Goal: Transaction & Acquisition: Purchase product/service

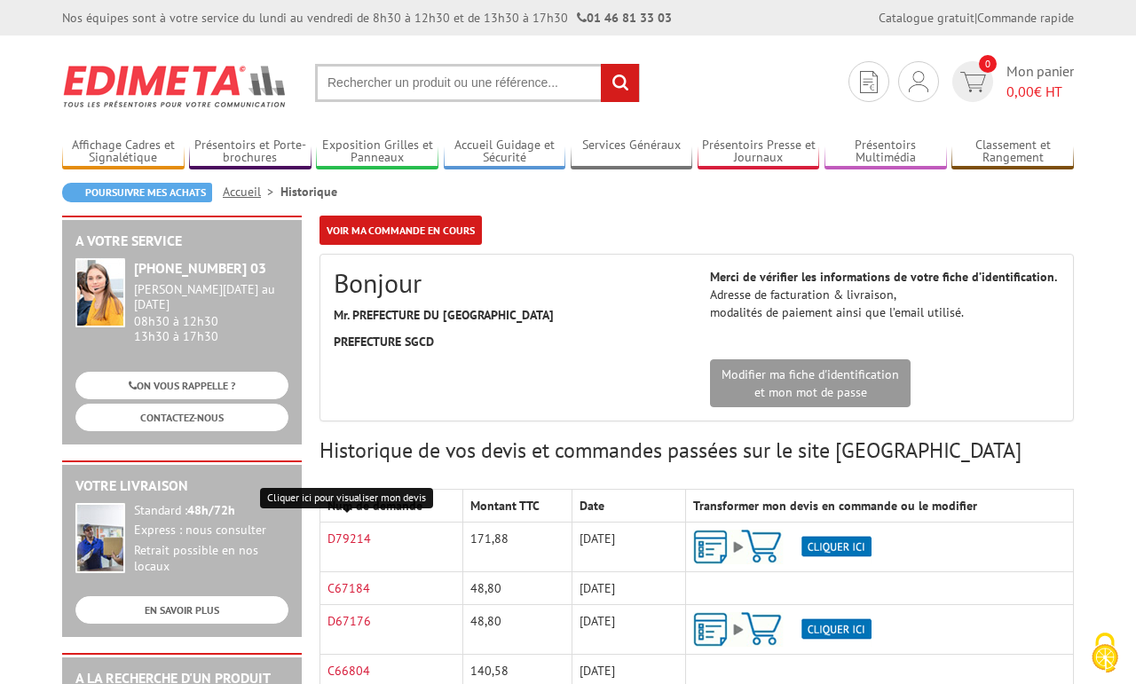
scroll to position [211, 0]
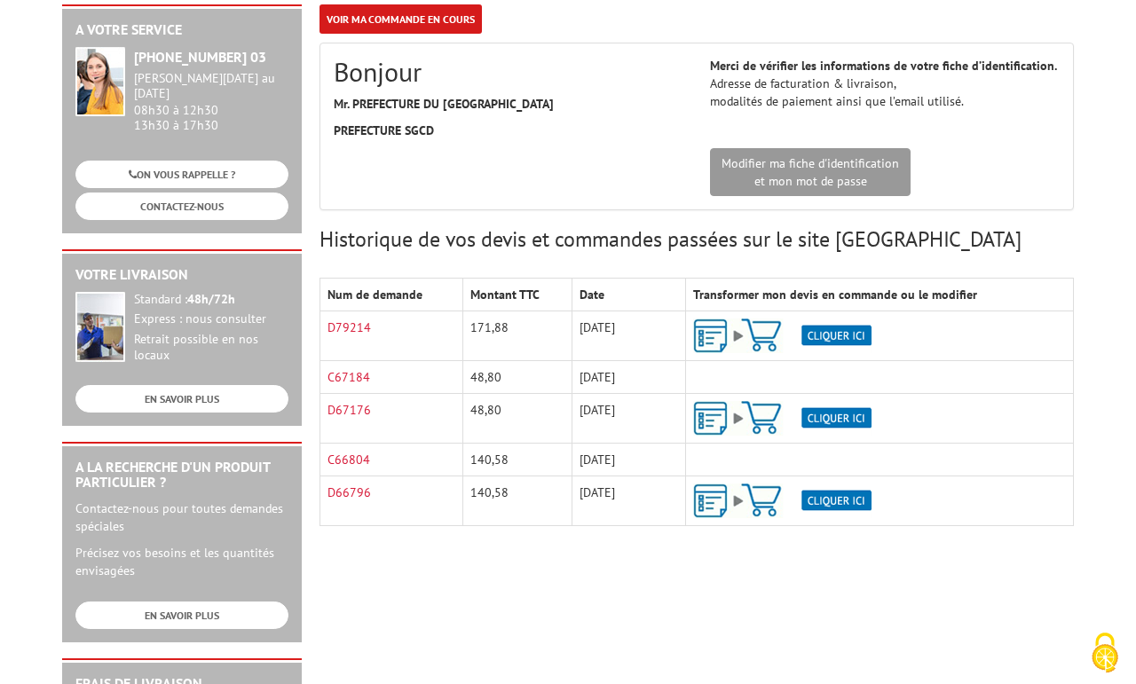
click at [842, 338] on img at bounding box center [782, 336] width 178 height 35
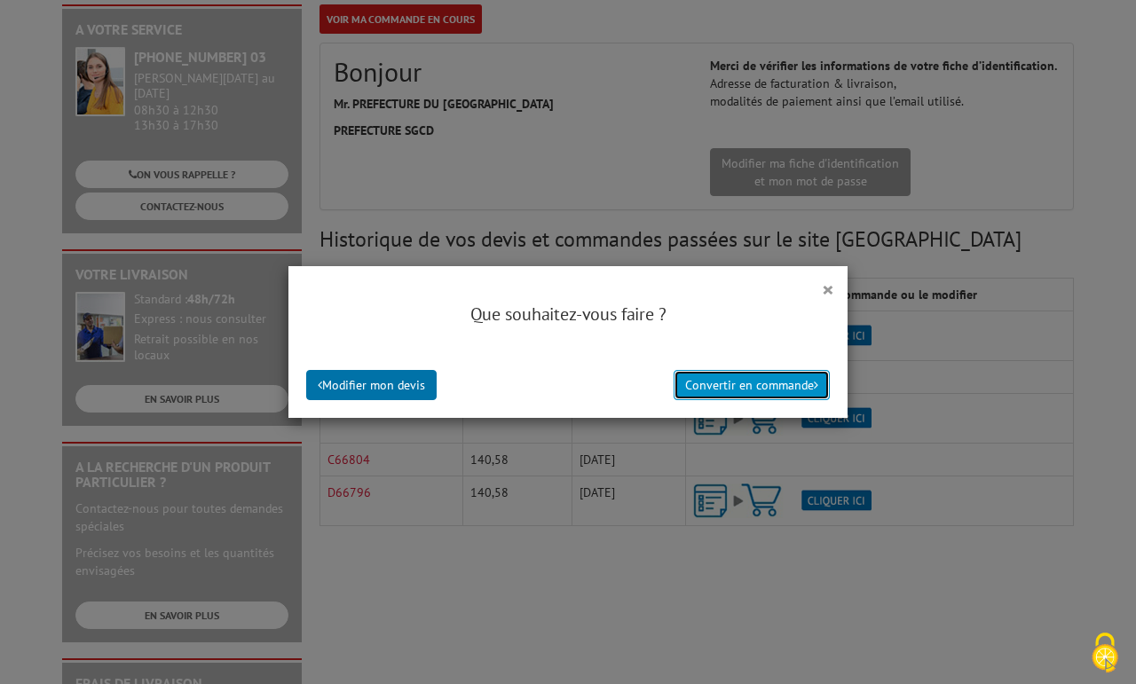
click at [731, 390] on button "Convertir en commande" at bounding box center [752, 385] width 156 height 30
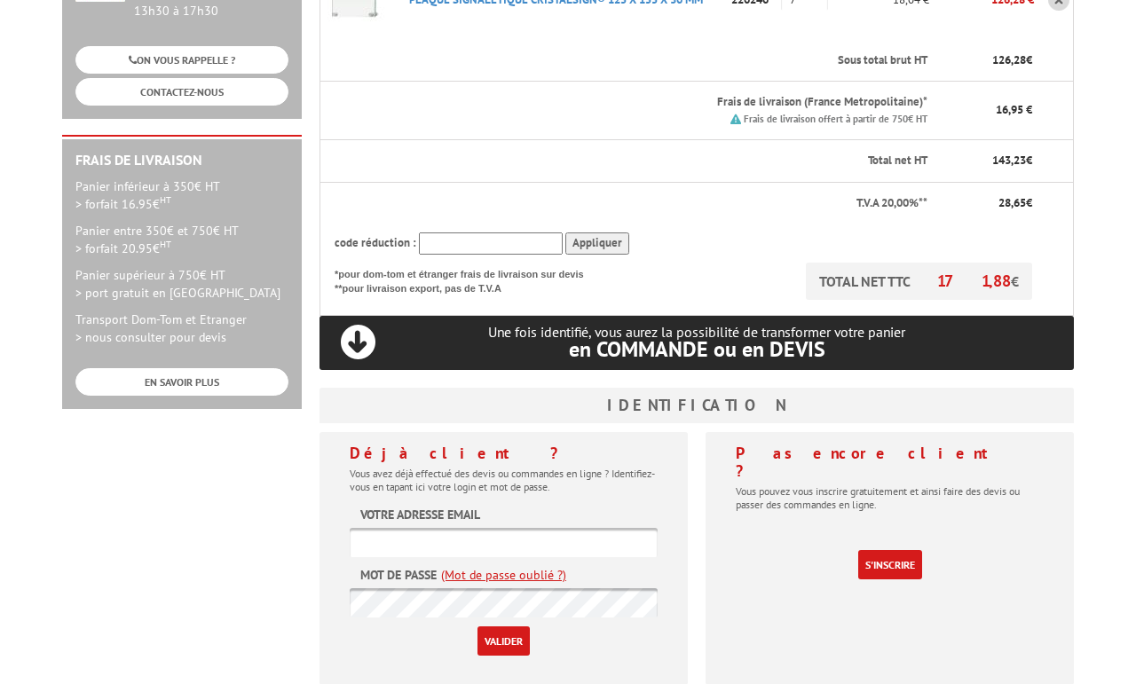
scroll to position [422, 0]
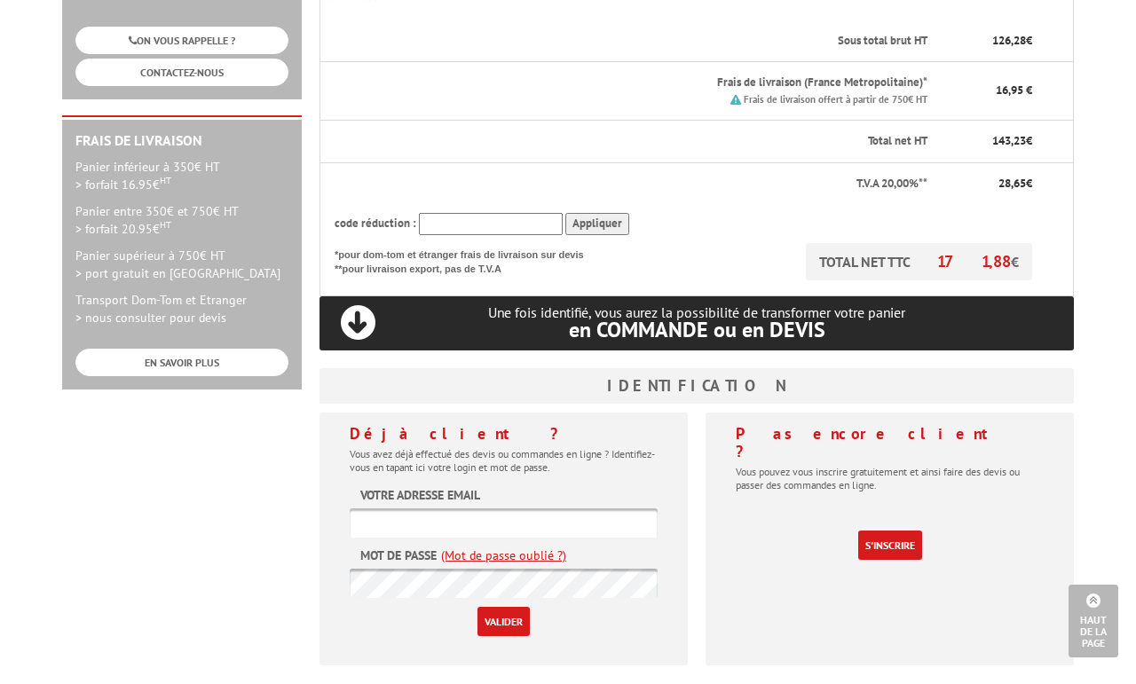
click at [545, 508] on input "text" at bounding box center [504, 522] width 308 height 29
click at [424, 508] on input "text" at bounding box center [504, 522] width 308 height 29
click at [425, 508] on input "text" at bounding box center [504, 522] width 308 height 29
click at [469, 508] on input "text" at bounding box center [504, 522] width 308 height 29
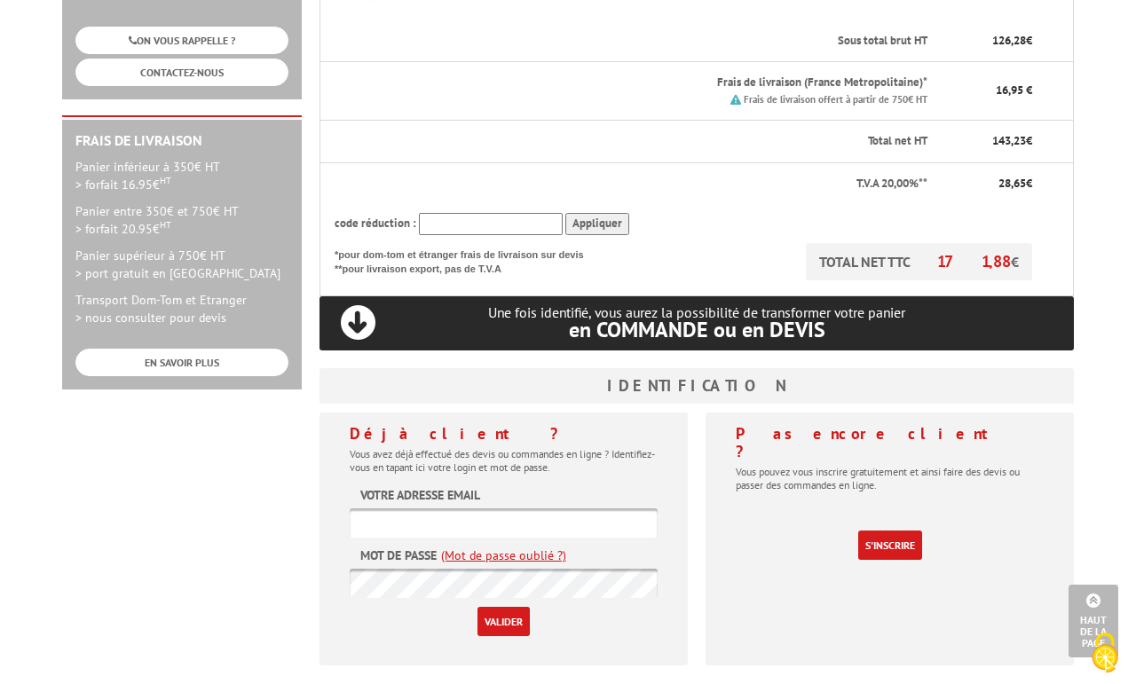
paste input "sgc-logistique@calvados.gouv.fr"
type input "sgc-logistique@calvados.gouv.fr"
click at [499, 607] on input "Valider" at bounding box center [503, 621] width 52 height 29
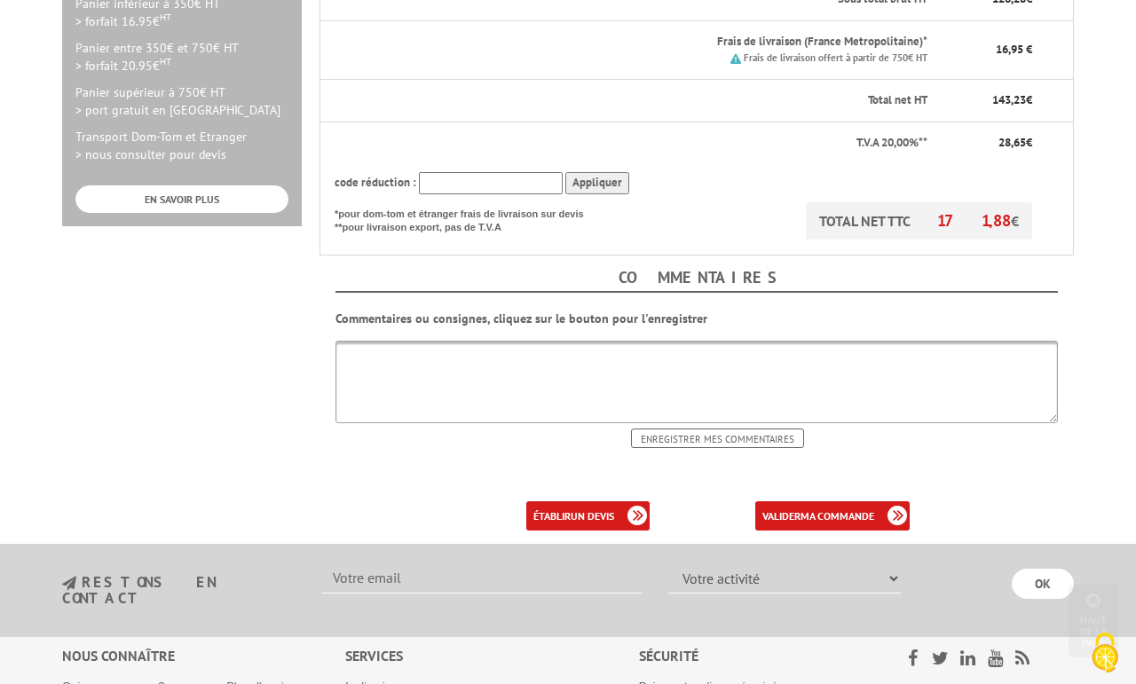
scroll to position [634, 0]
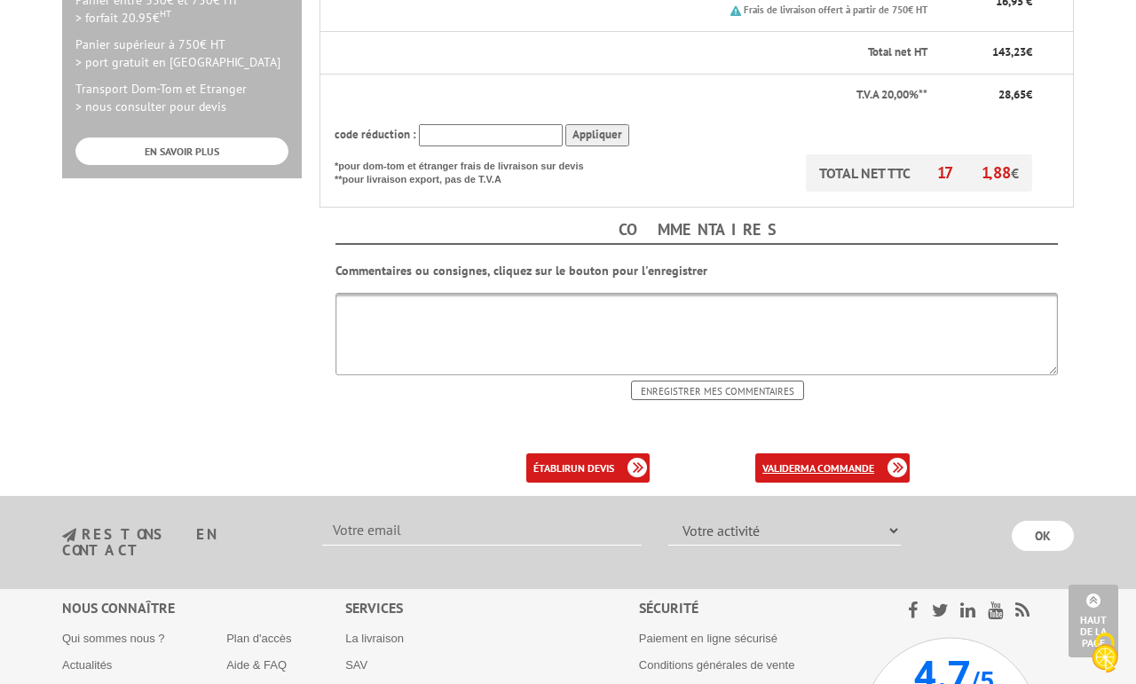
click at [800, 453] on link "valider ma commande" at bounding box center [832, 467] width 154 height 29
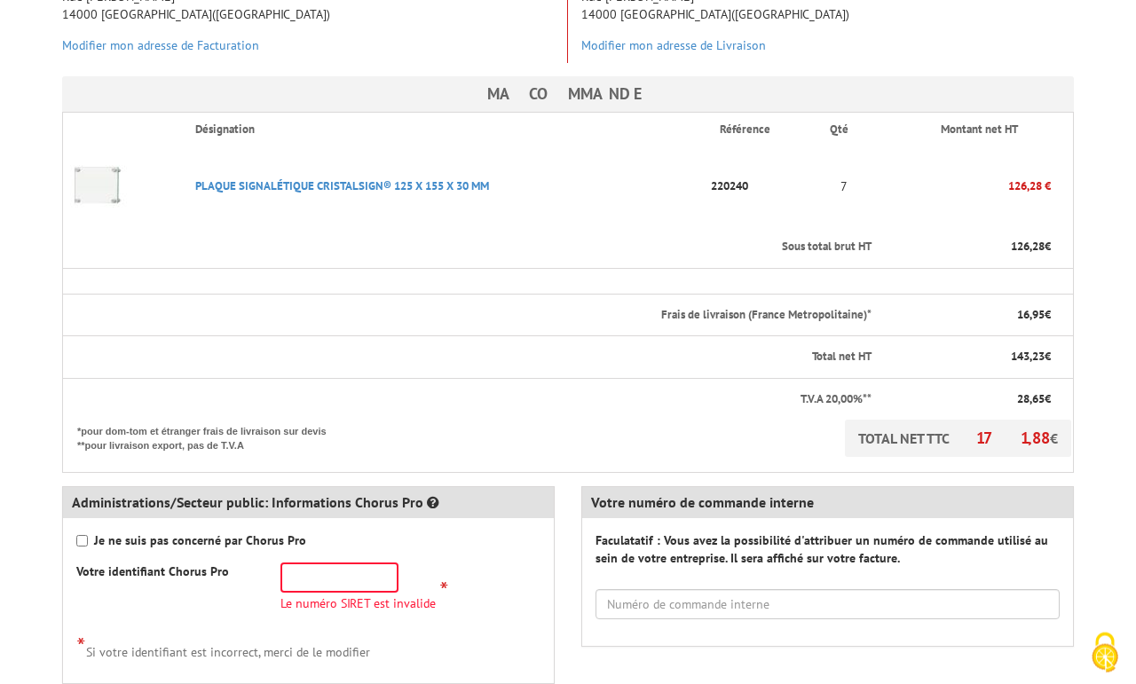
scroll to position [422, 0]
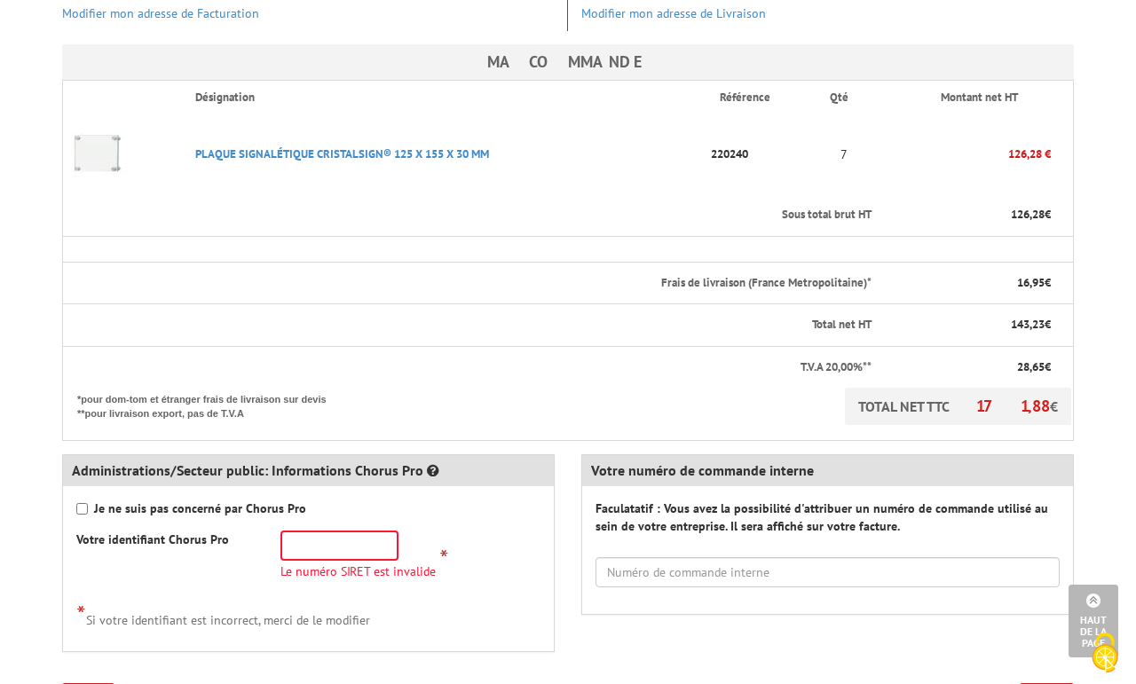
click at [143, 500] on strong "Je ne suis pas concerné par Chorus Pro" at bounding box center [200, 508] width 212 height 16
click at [88, 503] on input "Je ne suis pas concerné par Chorus Pro" at bounding box center [82, 509] width 12 height 12
checkbox input "true"
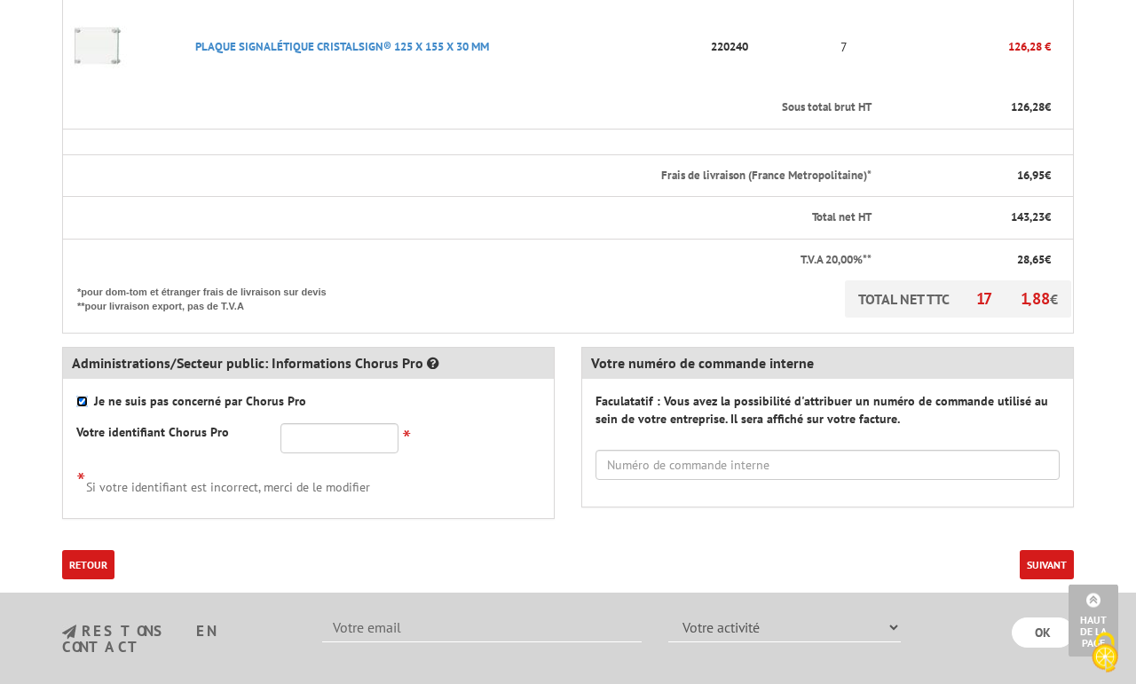
scroll to position [634, 0]
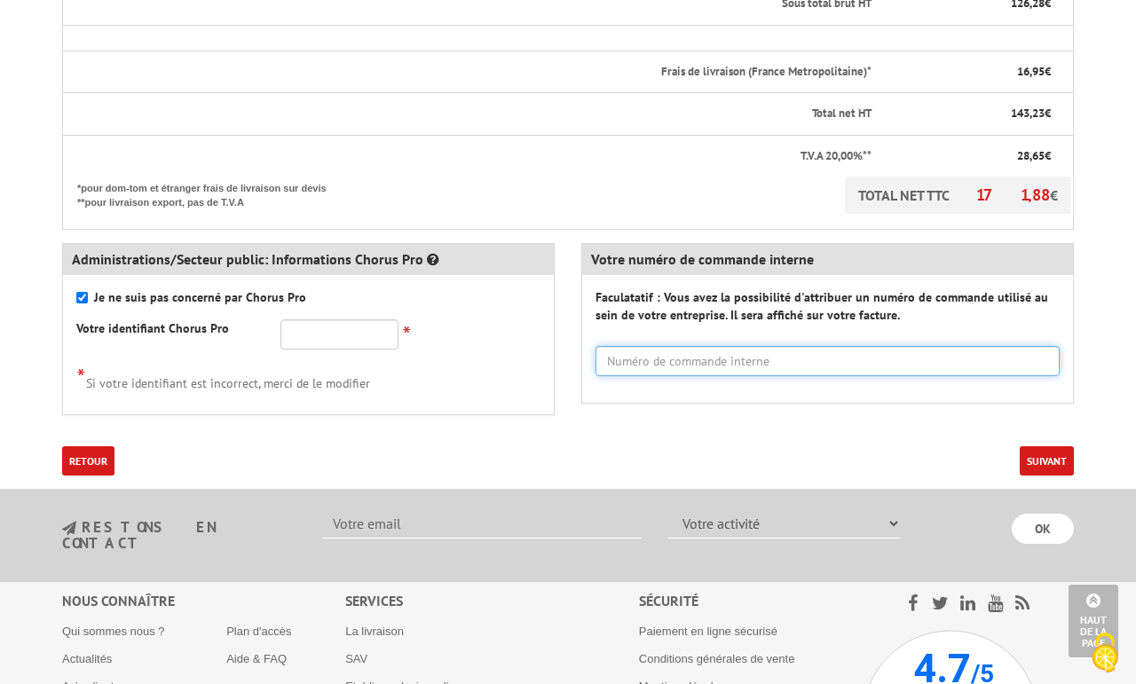
click at [701, 346] on input "text" at bounding box center [827, 361] width 464 height 30
type input "X"
type input "c"
type input "C"
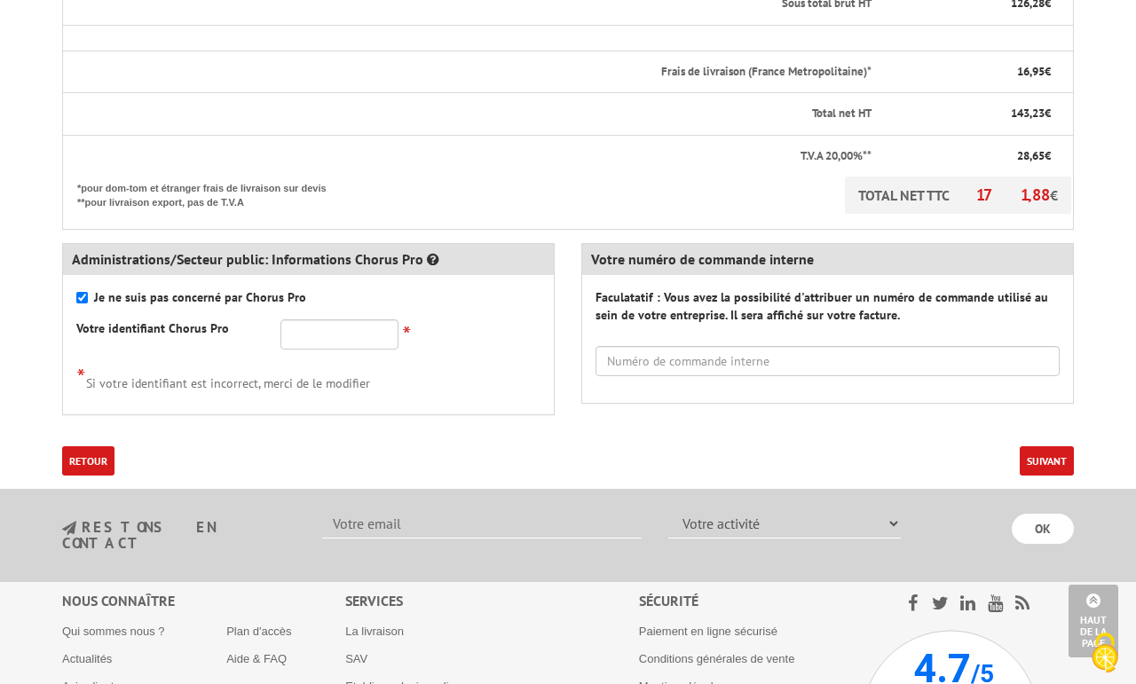
click at [1044, 446] on button "Suivant" at bounding box center [1047, 460] width 54 height 29
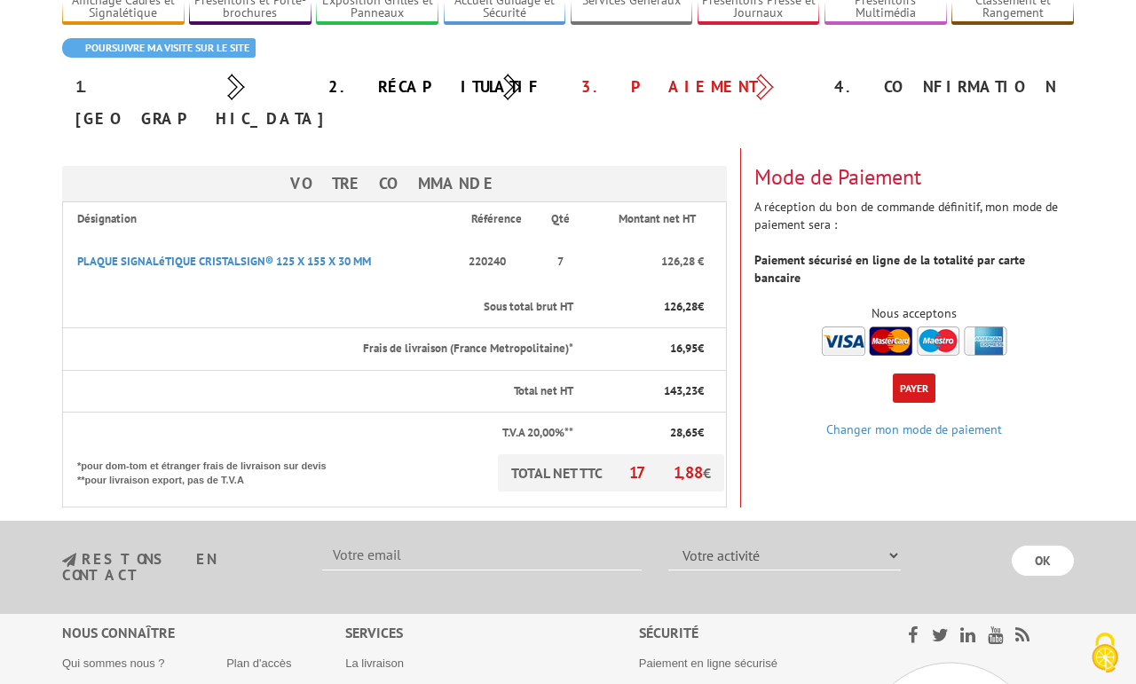
scroll to position [135, 0]
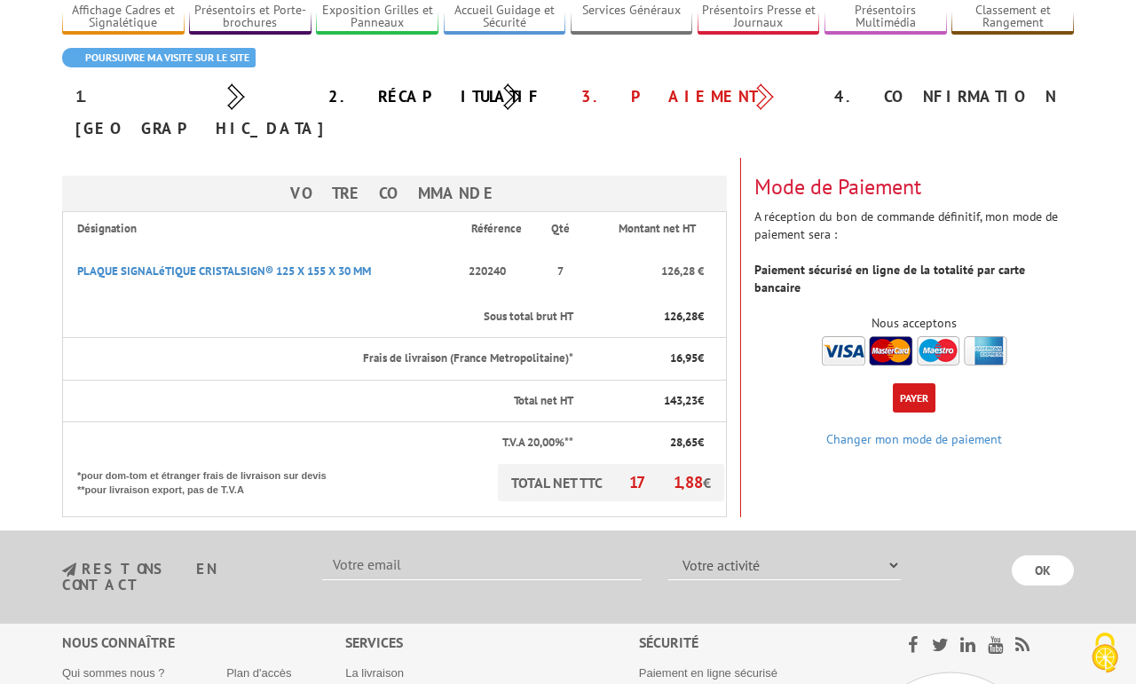
click at [923, 383] on button "Payer" at bounding box center [914, 397] width 43 height 29
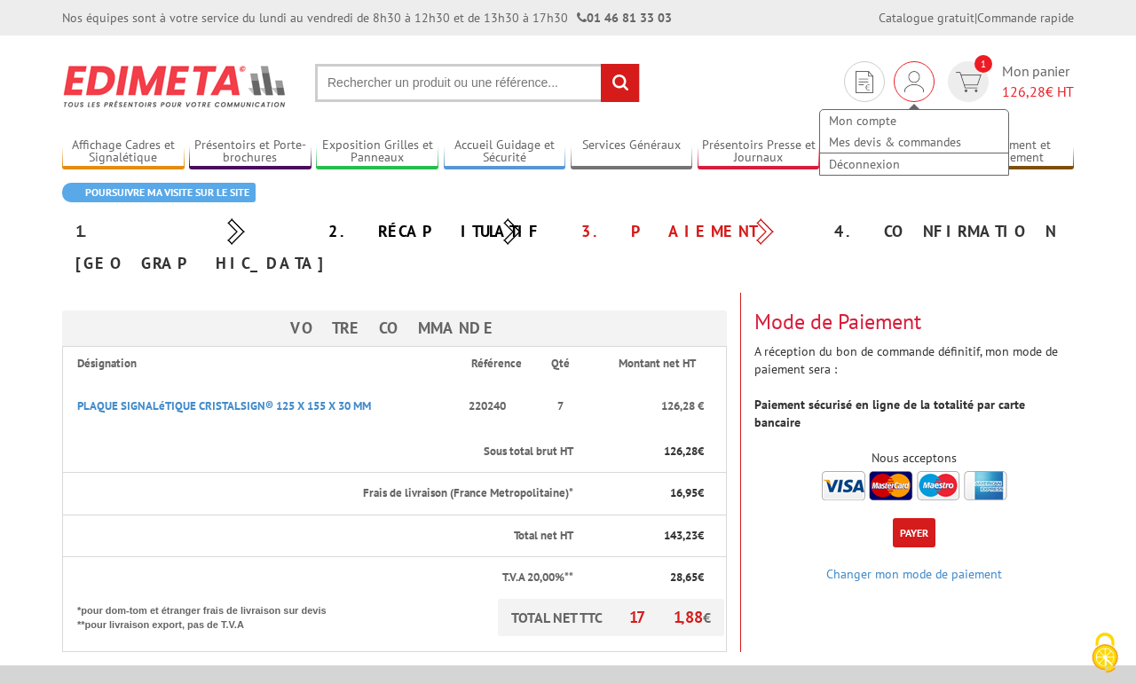
click at [914, 87] on img at bounding box center [914, 81] width 20 height 21
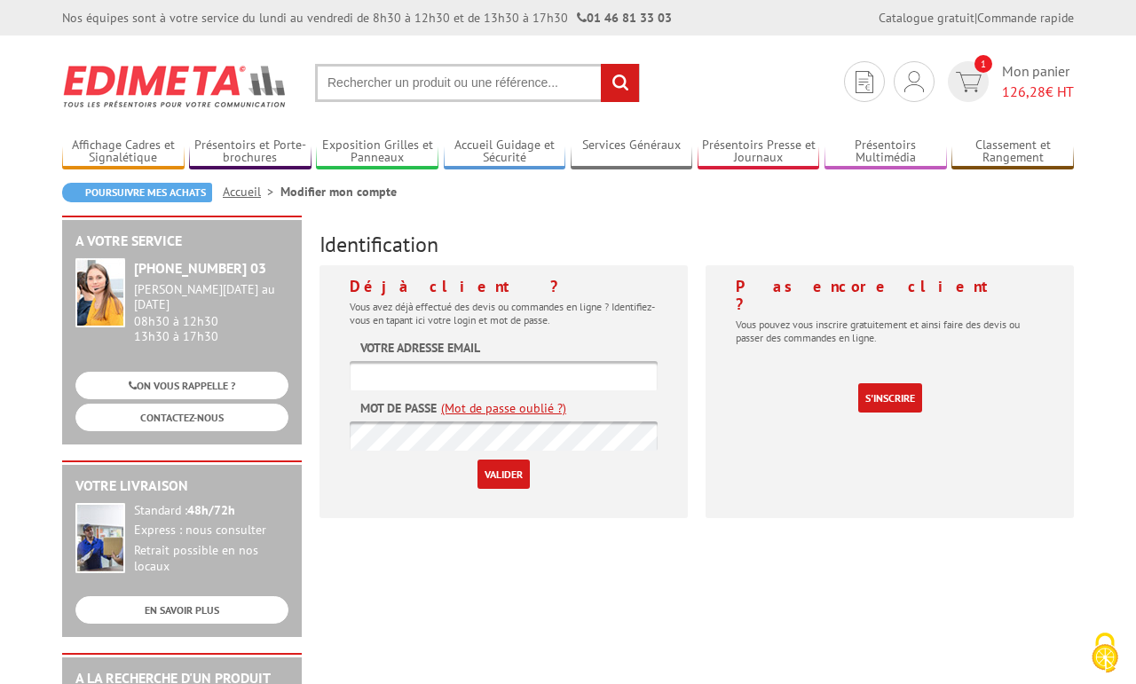
click at [570, 385] on input "text" at bounding box center [504, 375] width 308 height 29
click at [571, 385] on input "text" at bounding box center [504, 375] width 308 height 29
click at [904, 81] on img at bounding box center [914, 81] width 20 height 21
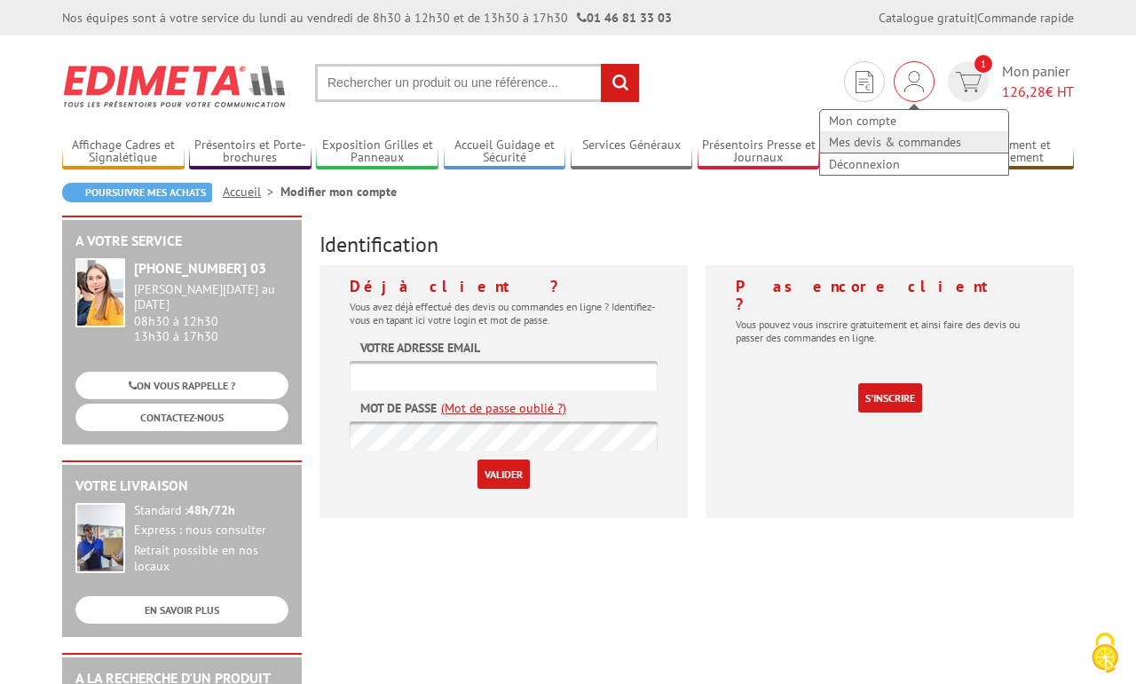
click at [901, 144] on link "Mes devis & commandes" at bounding box center [914, 141] width 188 height 21
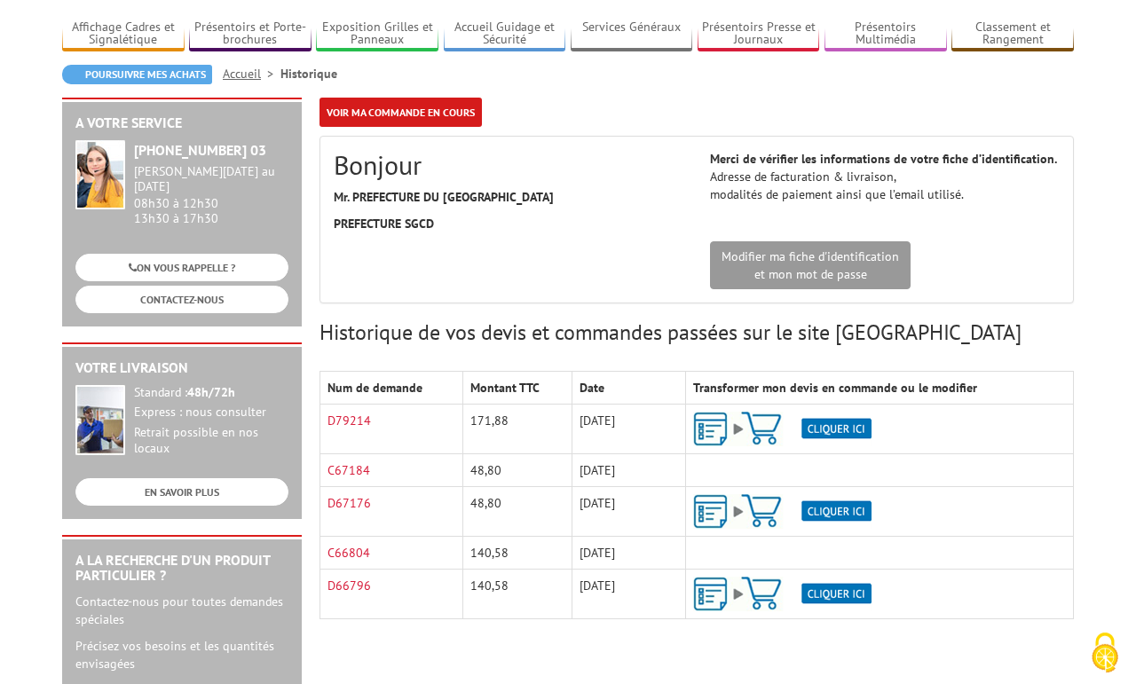
scroll to position [211, 0]
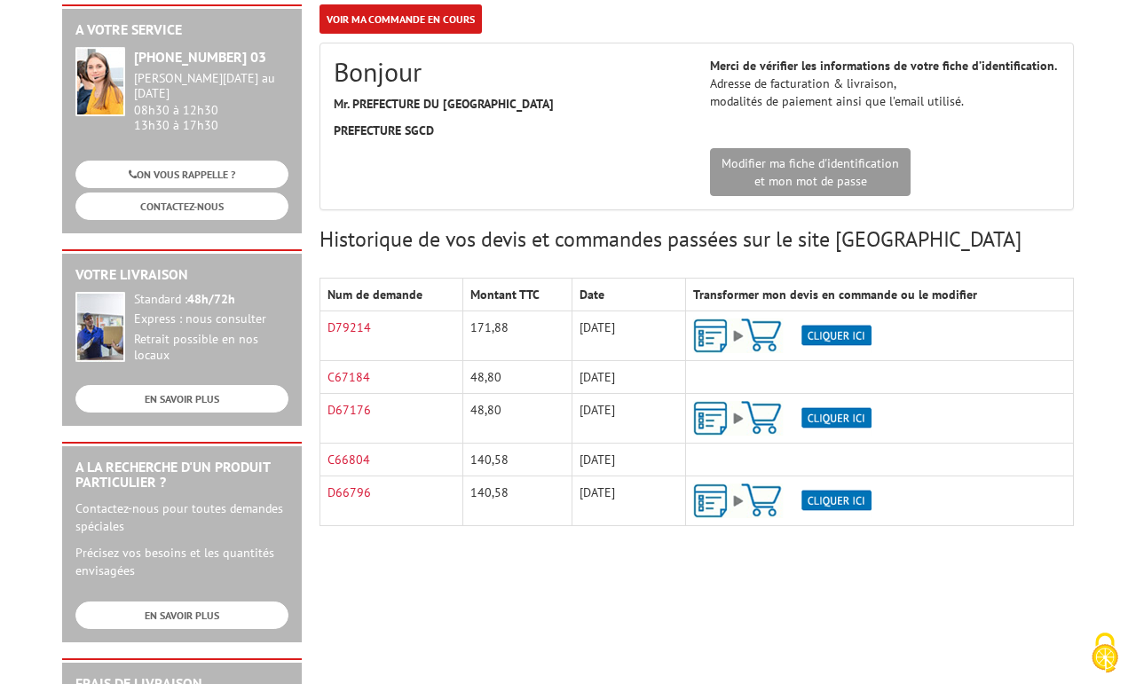
click at [815, 335] on img at bounding box center [782, 336] width 178 height 35
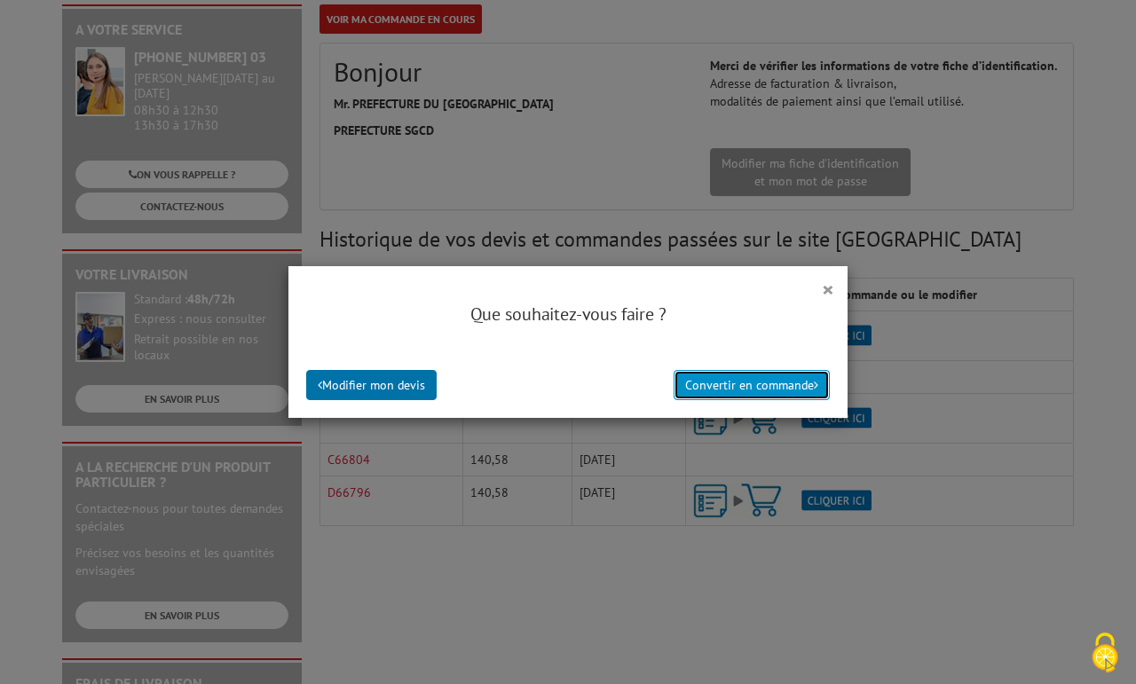
click at [769, 382] on button "Convertir en commande" at bounding box center [752, 385] width 156 height 30
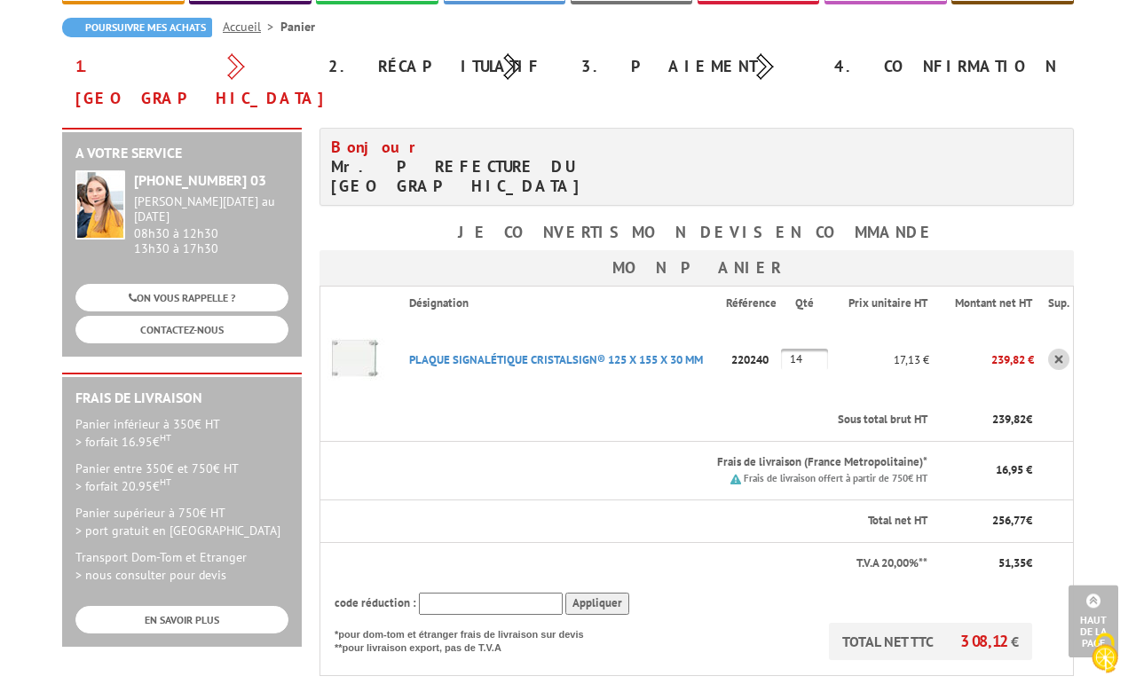
scroll to position [154, 0]
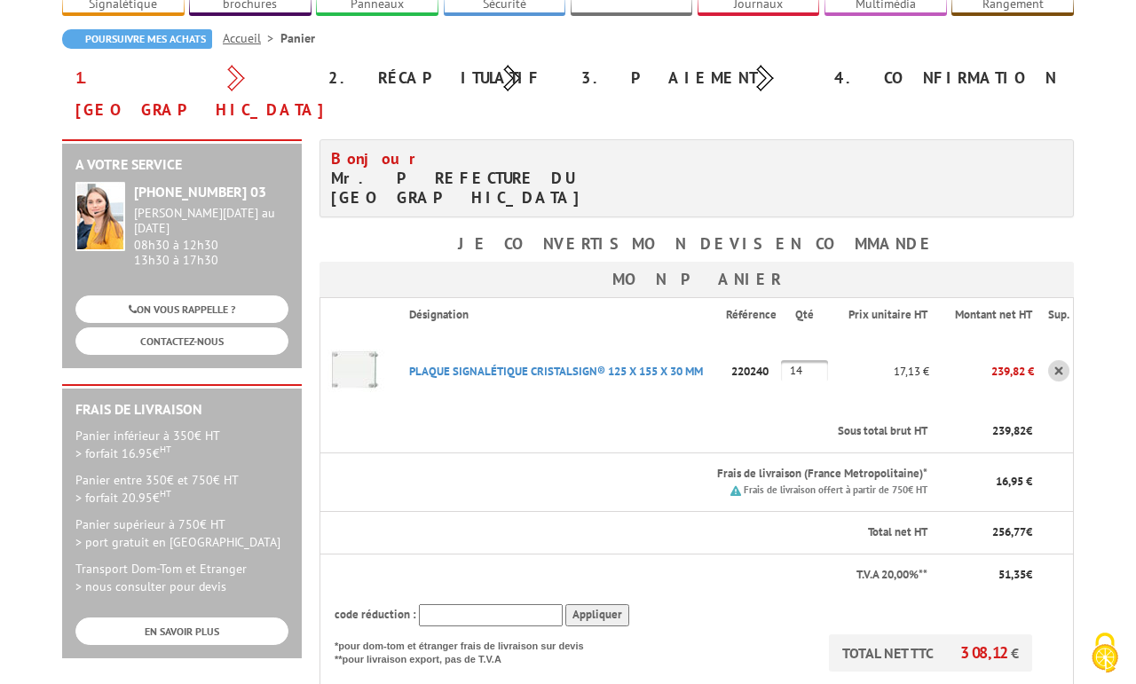
click at [811, 360] on input "14" at bounding box center [804, 370] width 47 height 21
type input "1"
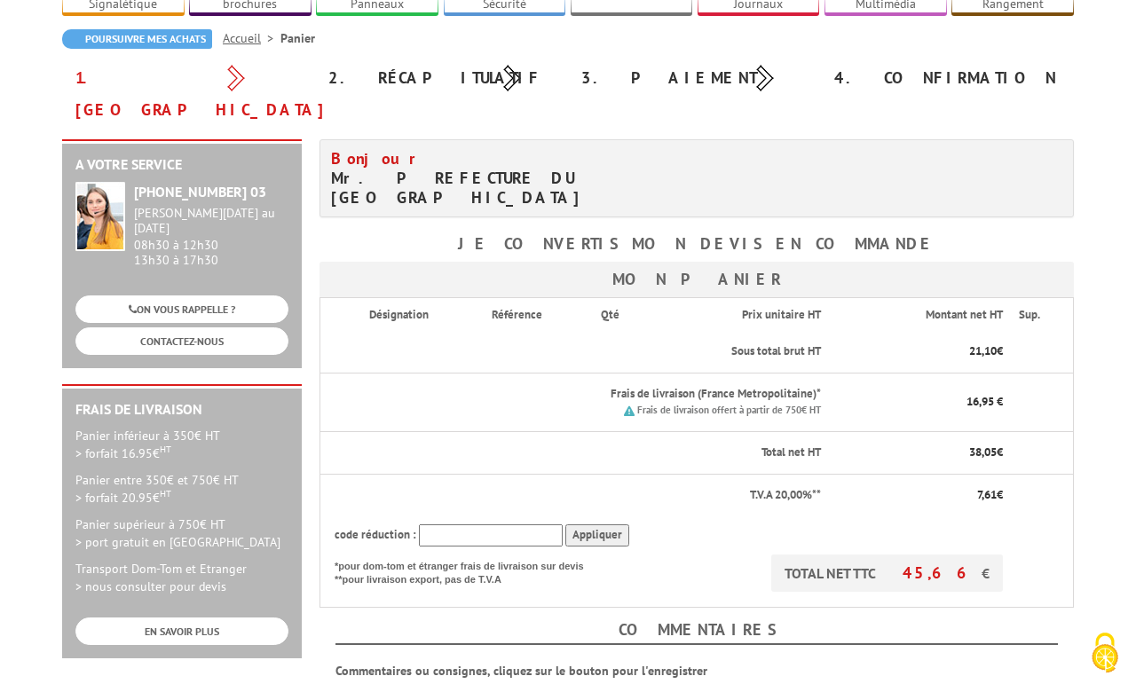
click at [690, 331] on th "Sous total brut HT" at bounding box center [589, 352] width 468 height 42
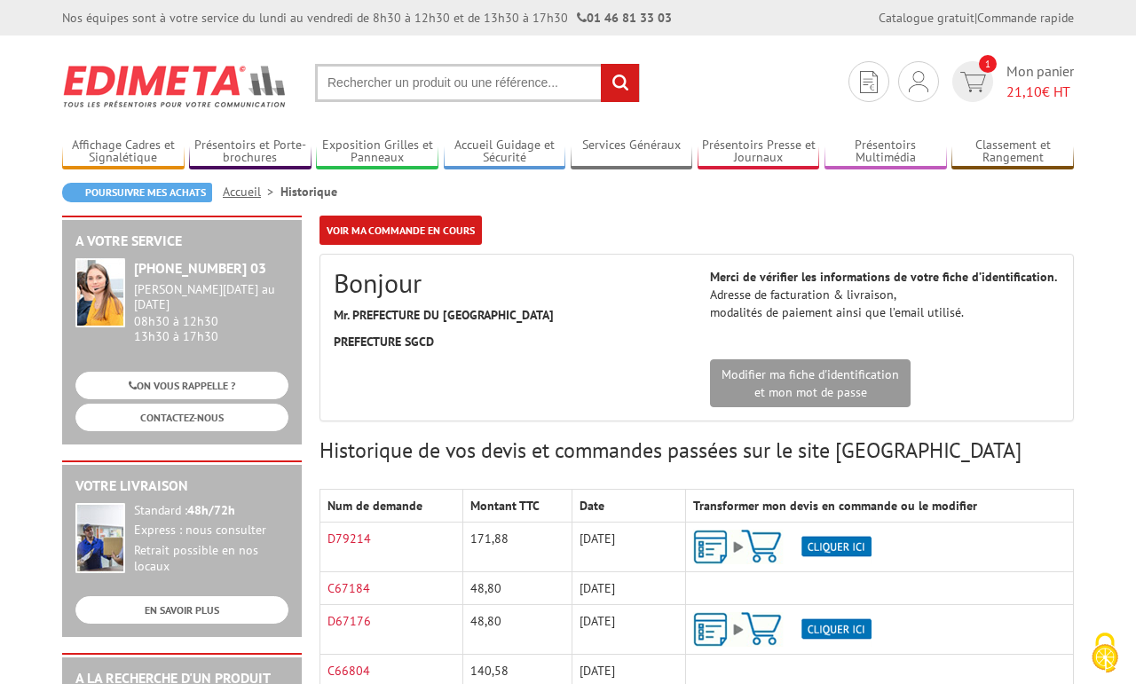
scroll to position [211, 0]
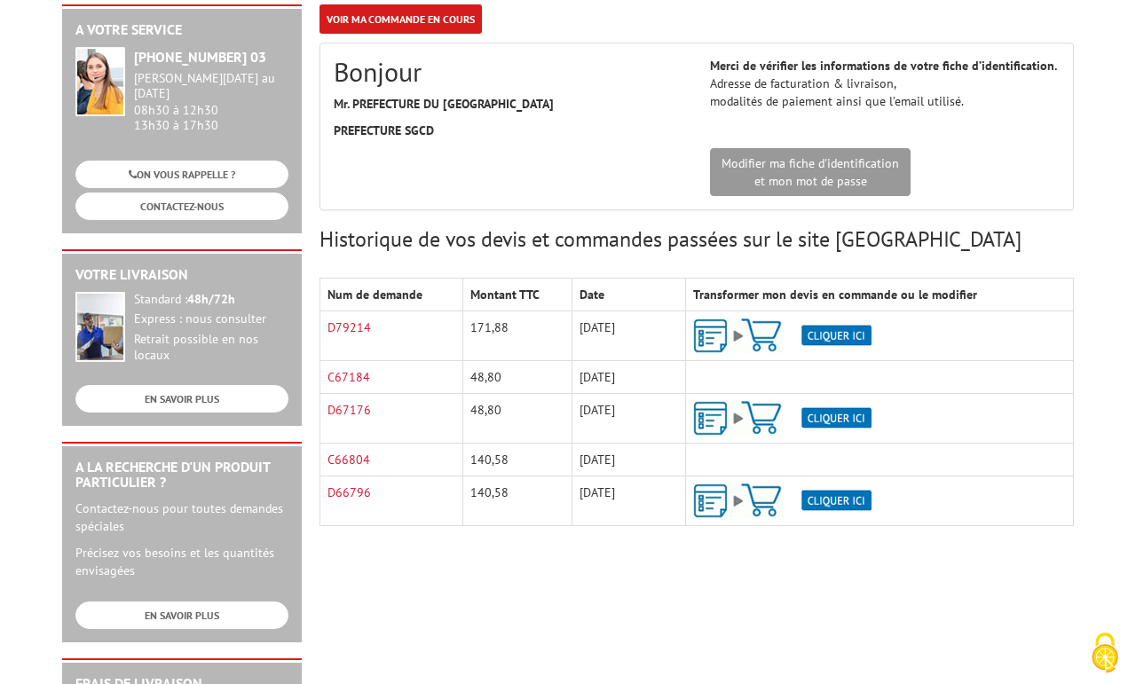
click at [841, 327] on img at bounding box center [782, 336] width 178 height 35
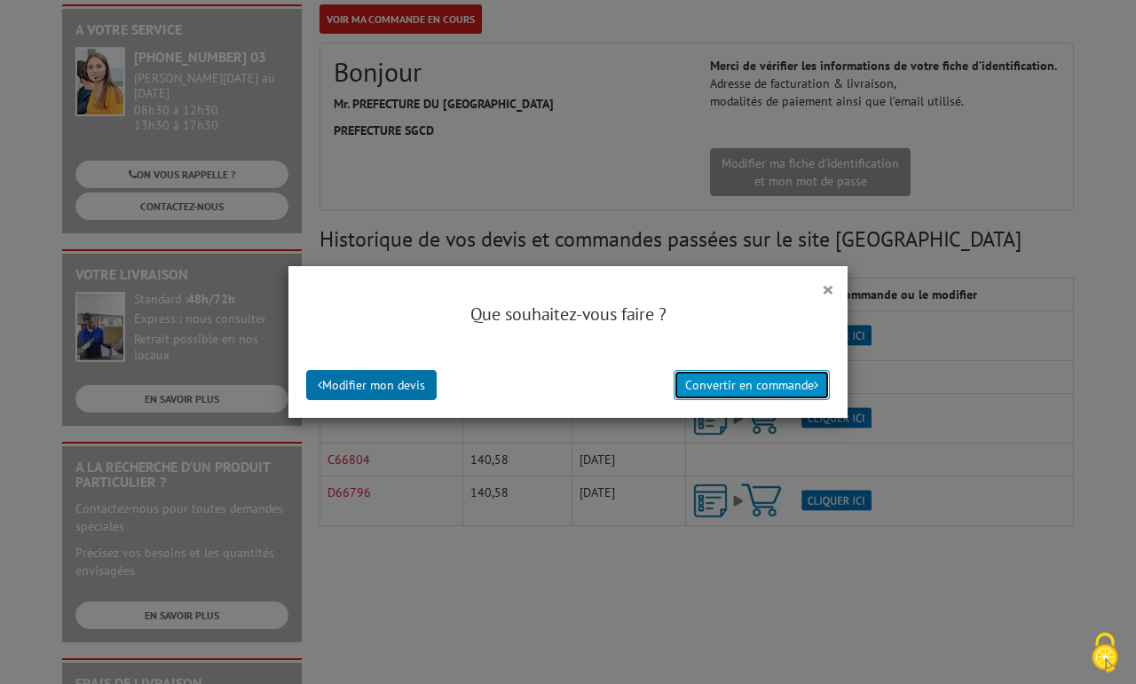
click at [741, 390] on button "Convertir en commande" at bounding box center [752, 385] width 156 height 30
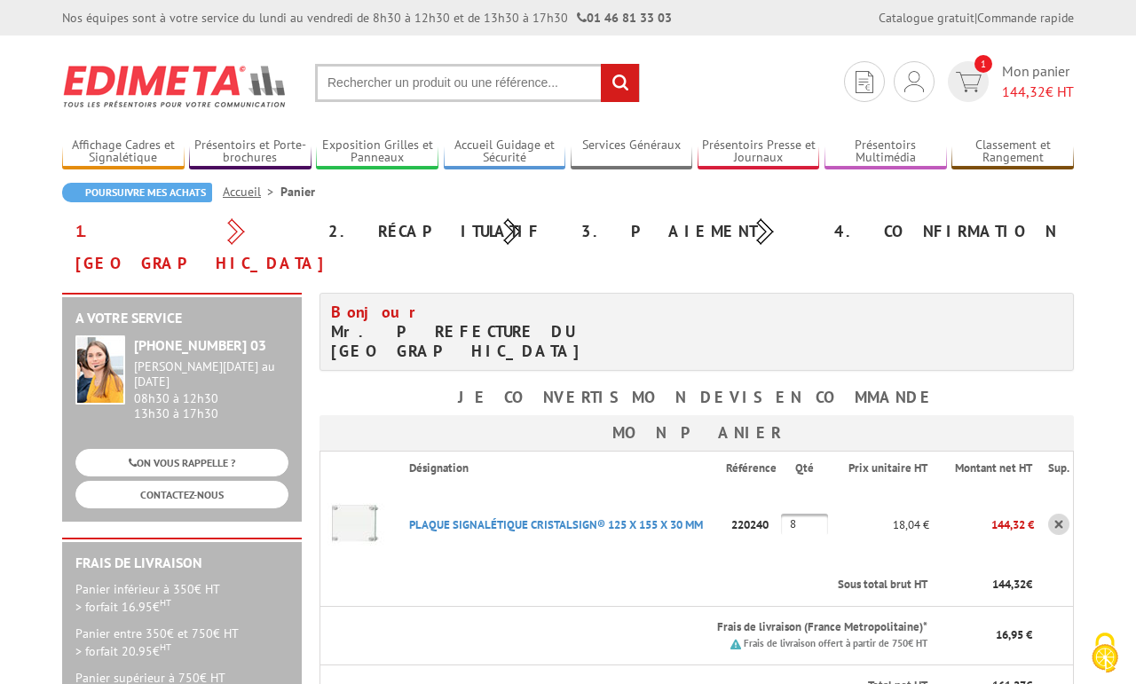
click at [812, 514] on input "8" at bounding box center [804, 524] width 47 height 21
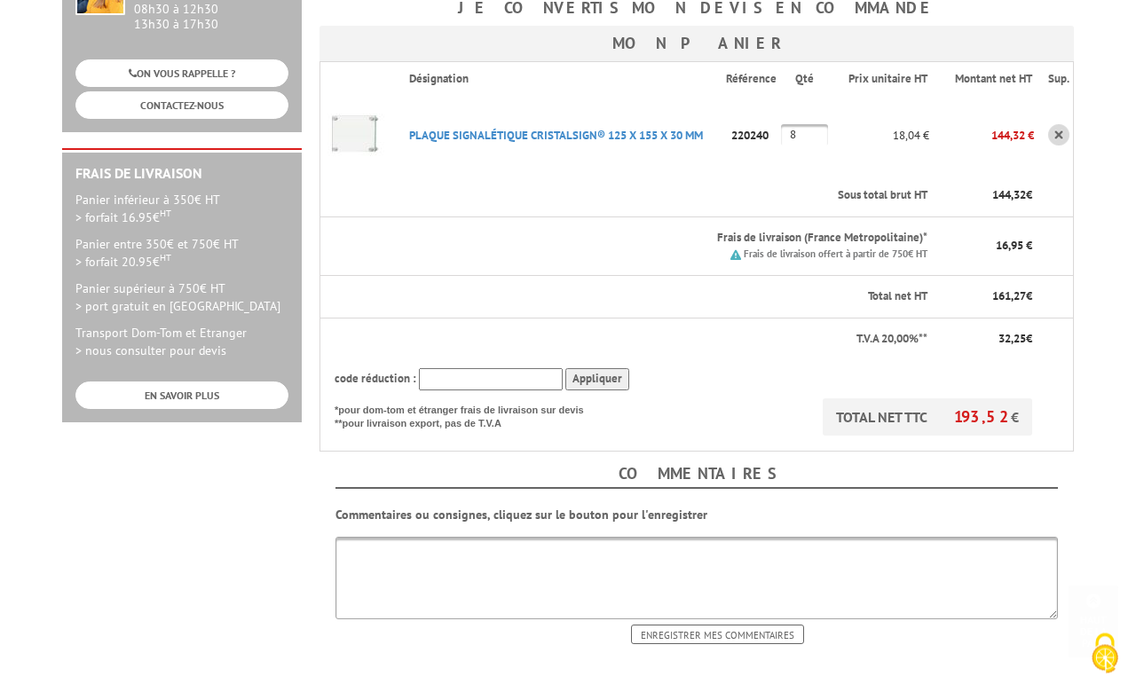
scroll to position [422, 0]
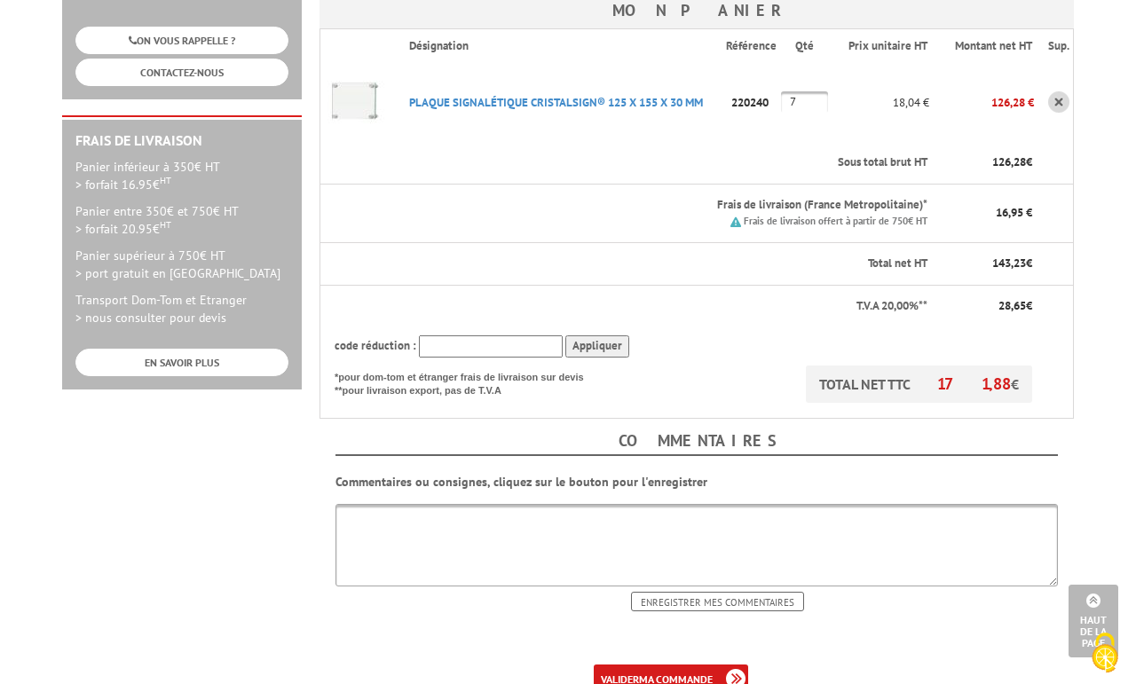
type input "7"
click at [627, 184] on th "Frais de livraison (France Metropolitaine)* Frais de livraison offert à partir …" at bounding box center [662, 213] width 534 height 59
click at [694, 142] on th "Sous total brut HT" at bounding box center [662, 163] width 534 height 42
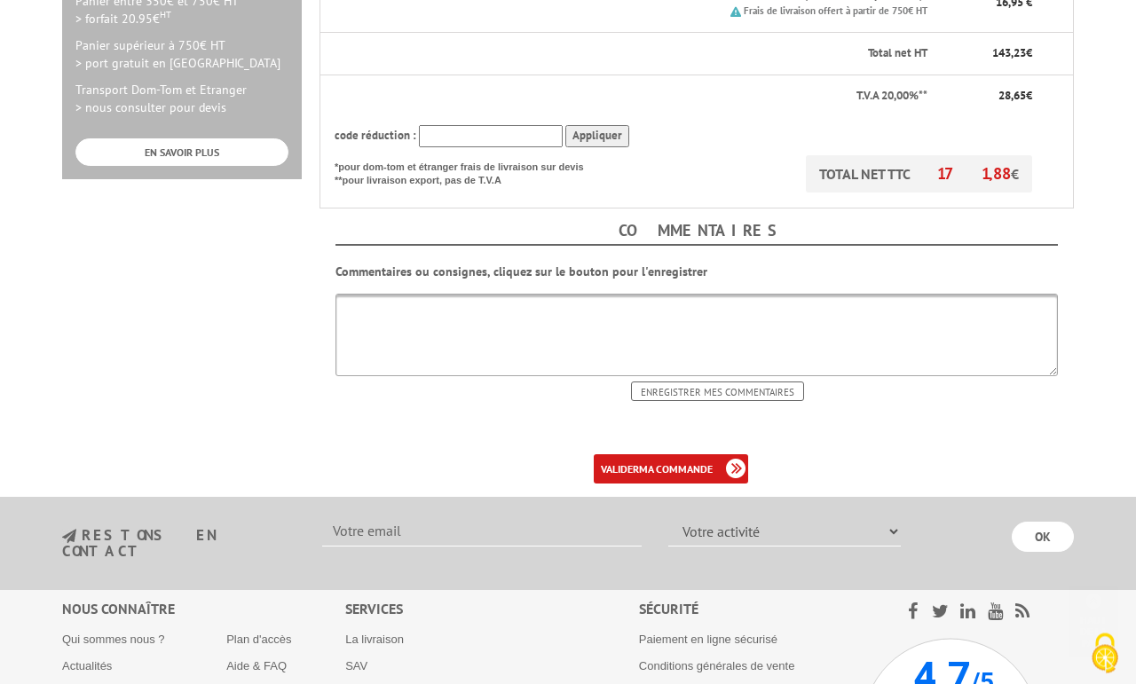
scroll to position [634, 0]
click at [667, 461] on b "ma commande" at bounding box center [676, 467] width 74 height 13
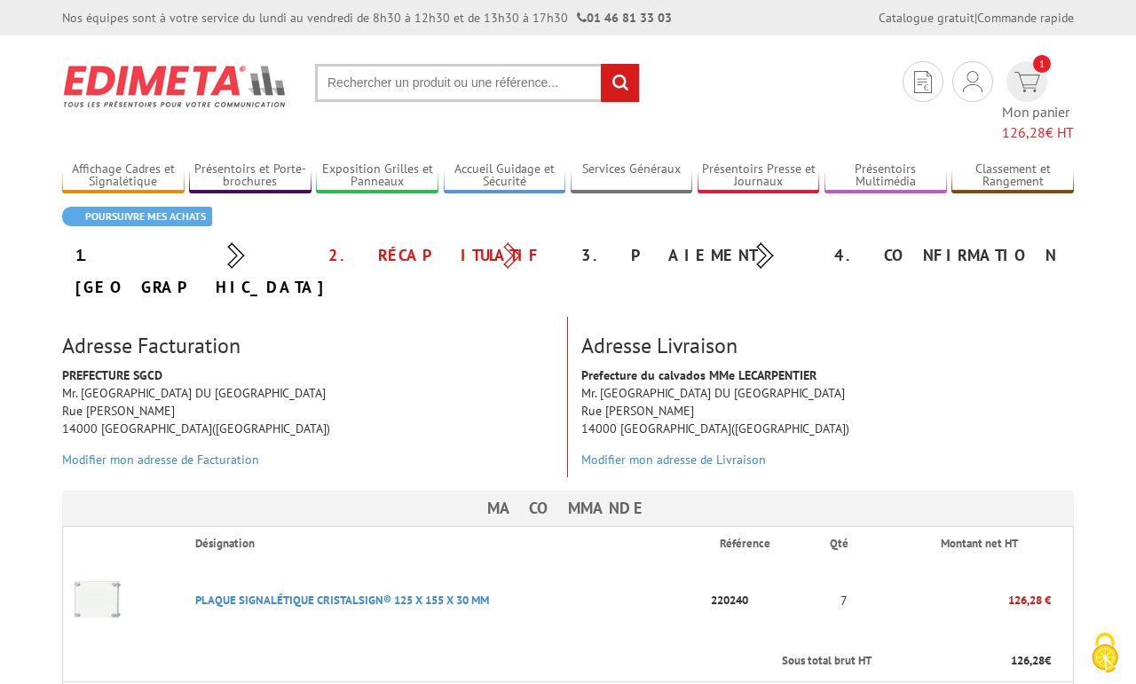
scroll to position [422, 0]
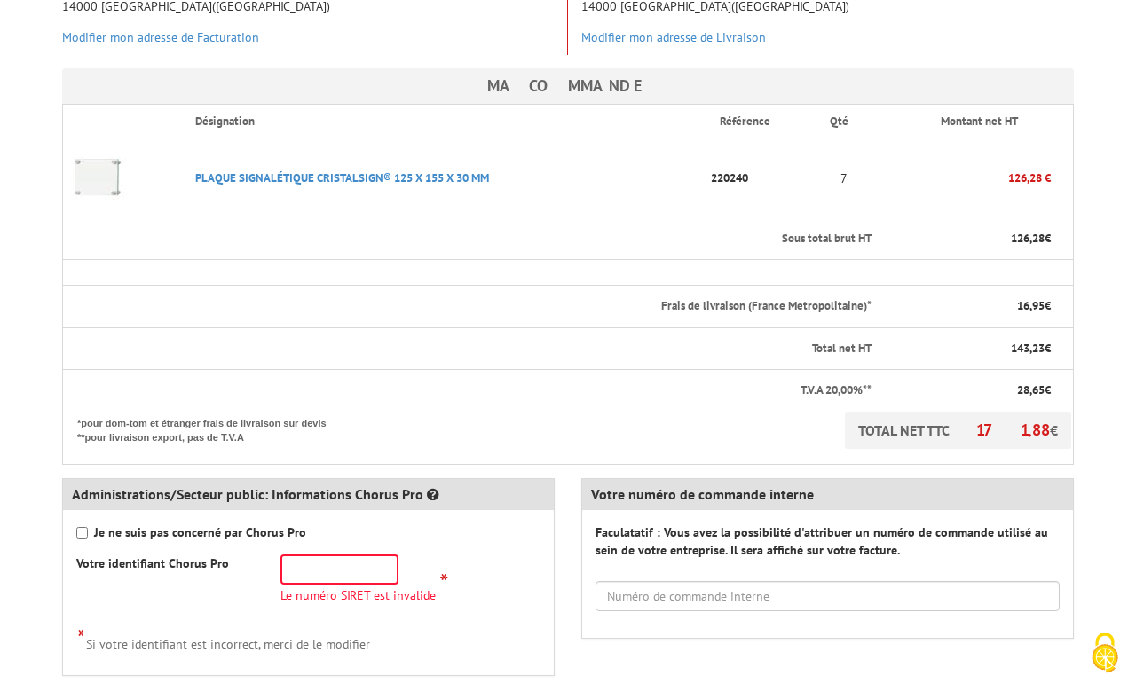
click at [131, 524] on strong "Je ne suis pas concerné par Chorus Pro" at bounding box center [200, 532] width 212 height 16
click at [88, 527] on input "Je ne suis pas concerné par Chorus Pro" at bounding box center [82, 533] width 12 height 12
checkbox input "true"
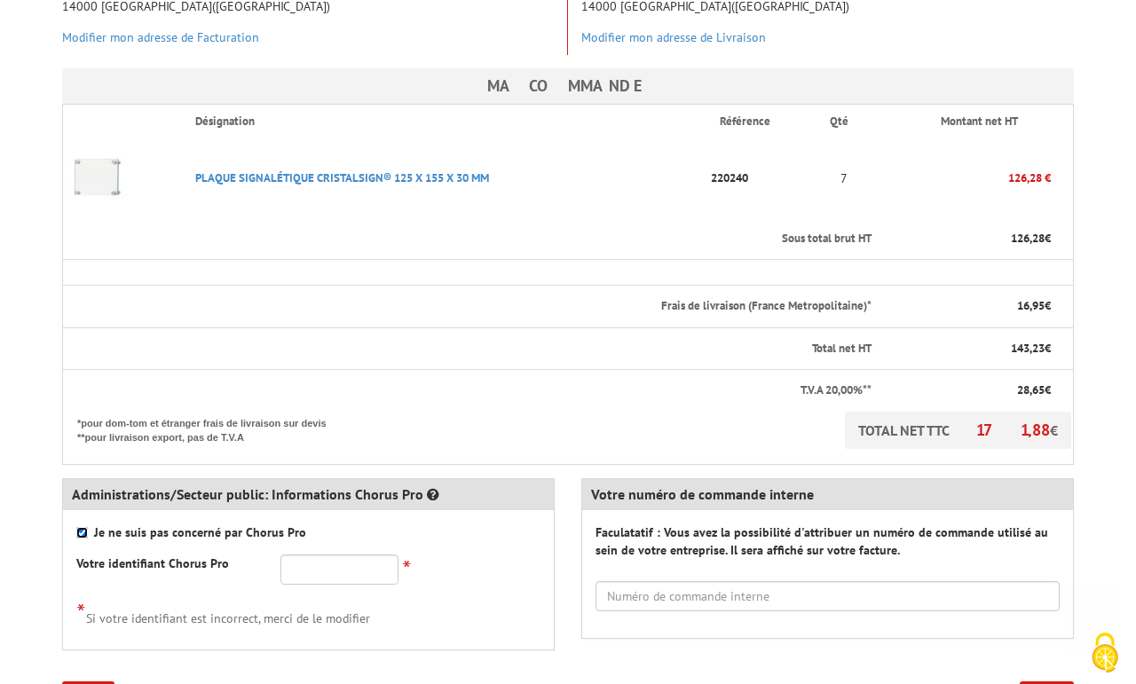
scroll to position [634, 0]
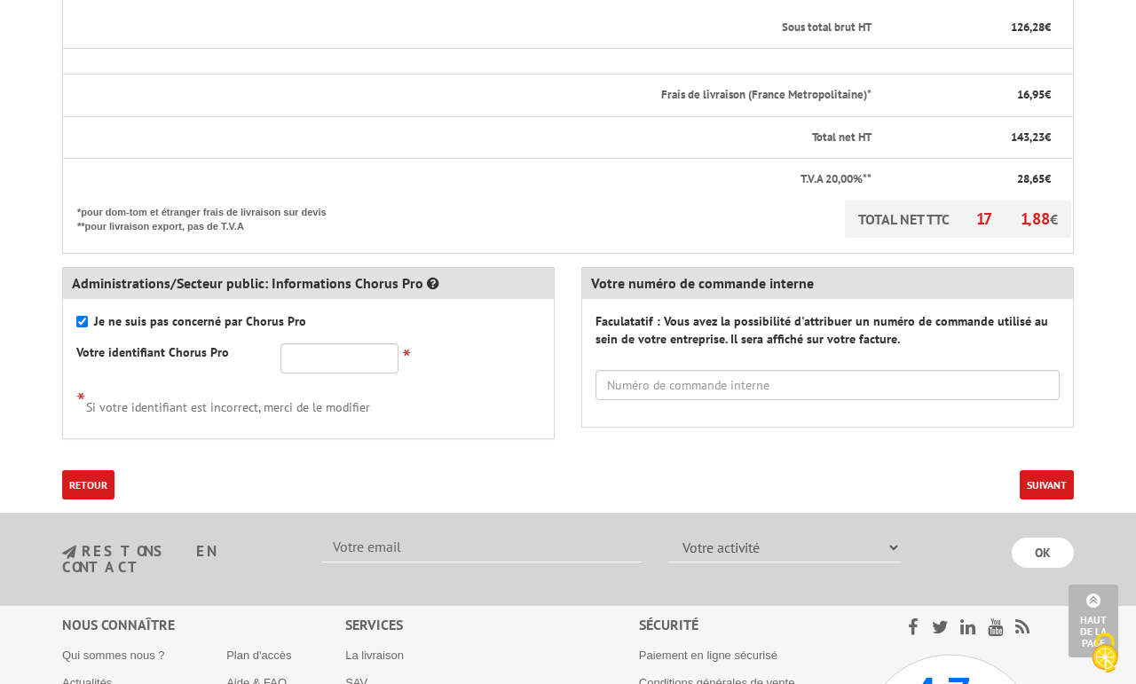
click at [1034, 470] on button "Suivant" at bounding box center [1047, 484] width 54 height 29
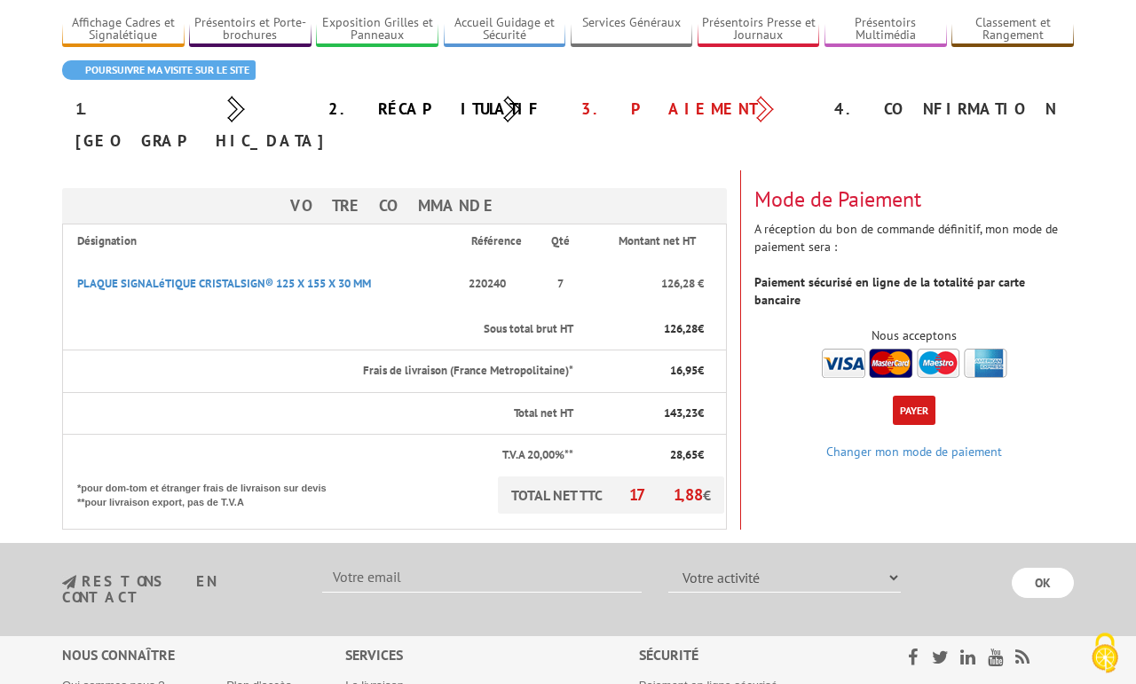
scroll to position [211, 0]
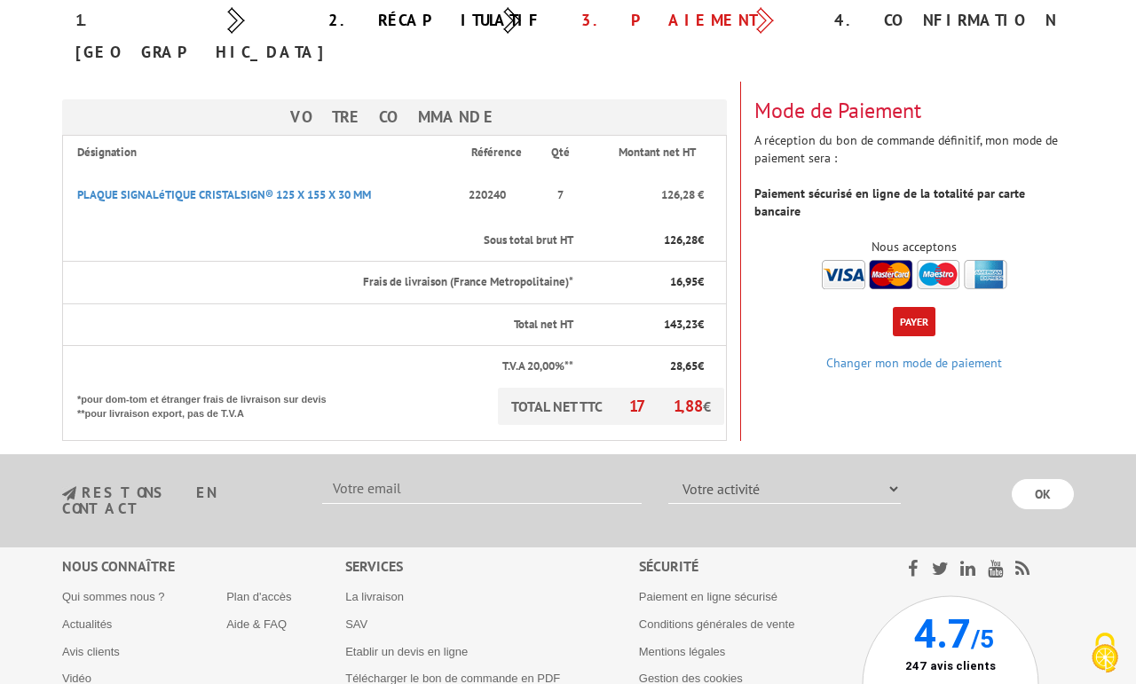
click at [926, 307] on button "Payer" at bounding box center [914, 321] width 43 height 29
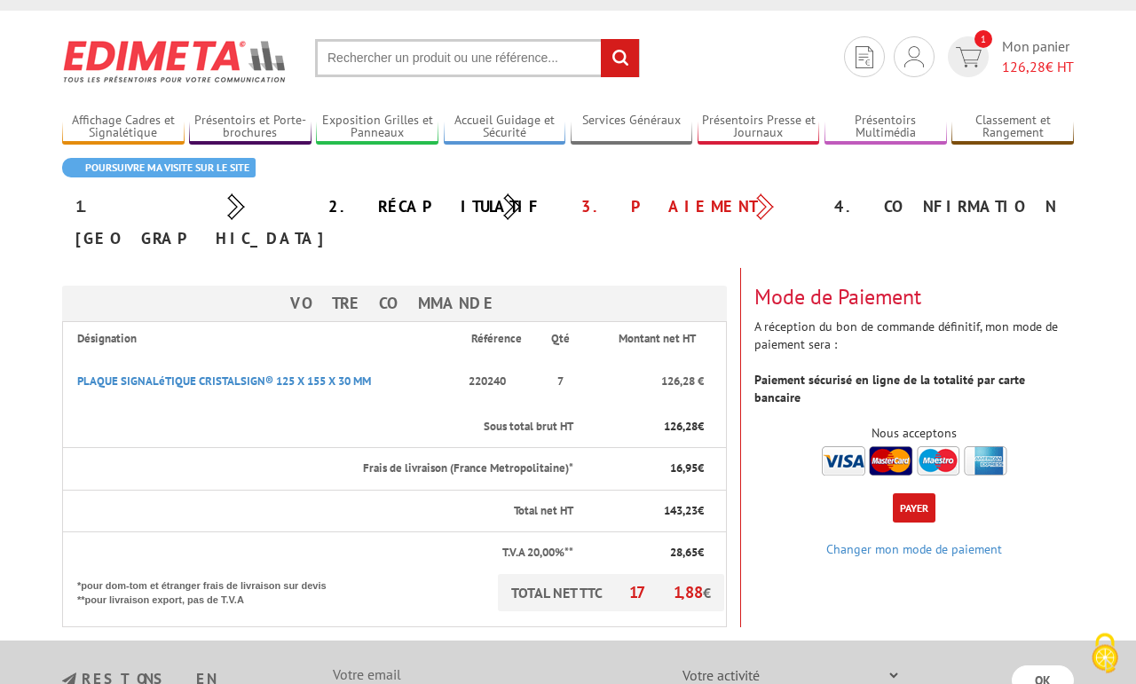
scroll to position [346, 0]
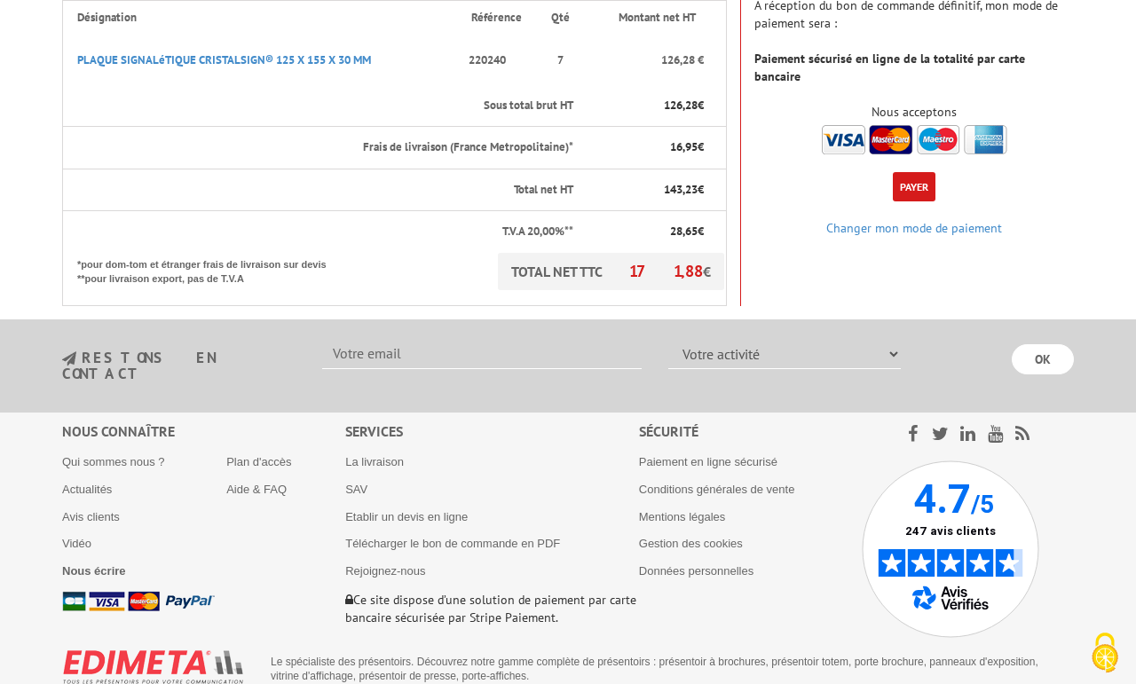
click at [761, 638] on section "Le spécialiste des présentoirs. Découvrez notre gamme complète de présentoirs :…" at bounding box center [568, 665] width 1012 height 54
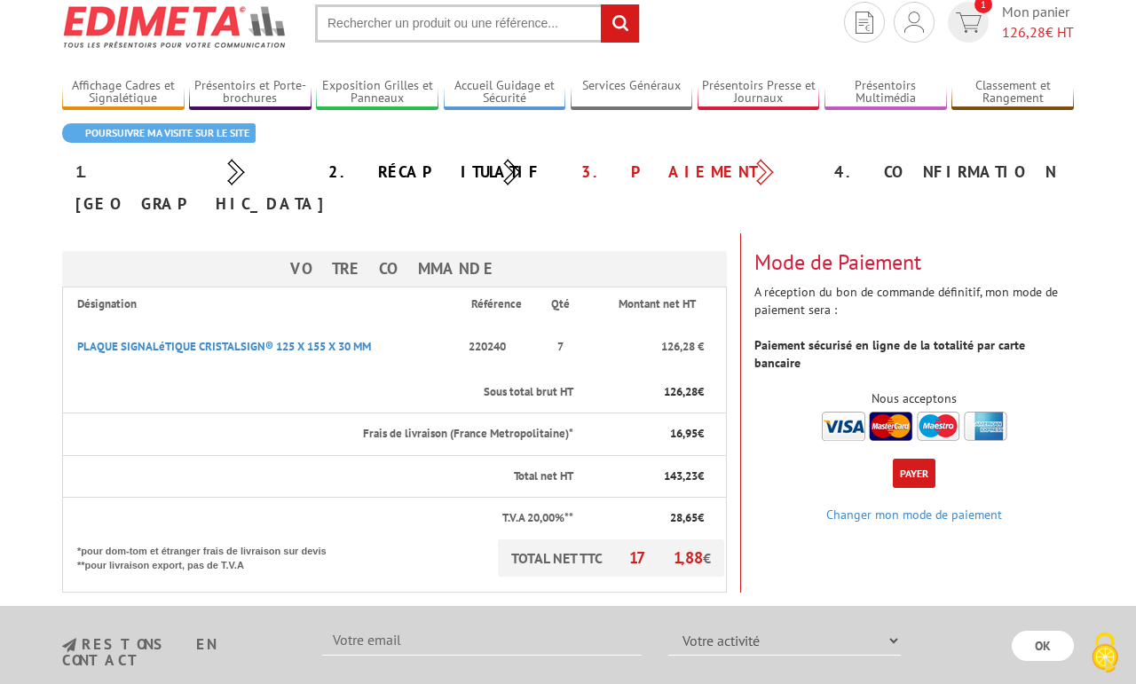
scroll to position [0, 0]
